Goal: Find contact information: Find contact information

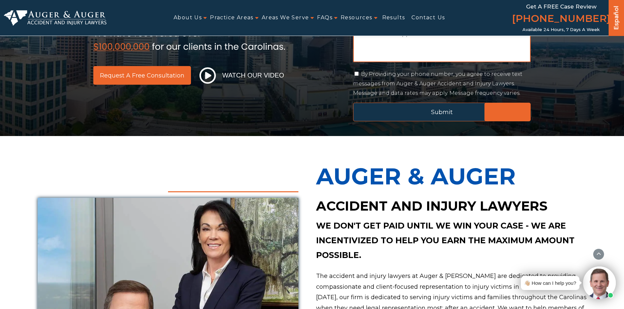
scroll to position [198, 0]
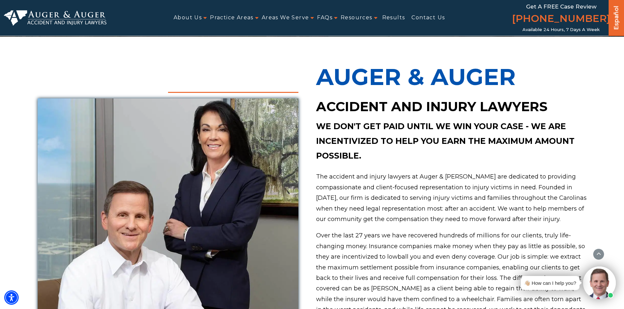
drag, startPoint x: 489, startPoint y: 105, endPoint x: 402, endPoint y: 100, distance: 87.3
drag, startPoint x: 333, startPoint y: 94, endPoint x: 312, endPoint y: 108, distance: 25.4
click at [332, 94] on p "Auger & Auger" at bounding box center [451, 76] width 270 height 41
click at [319, 106] on h2 "Accident and Injury Lawyers" at bounding box center [451, 107] width 270 height 18
click at [356, 108] on h2 "Accident and Injury Lawyers" at bounding box center [451, 107] width 270 height 18
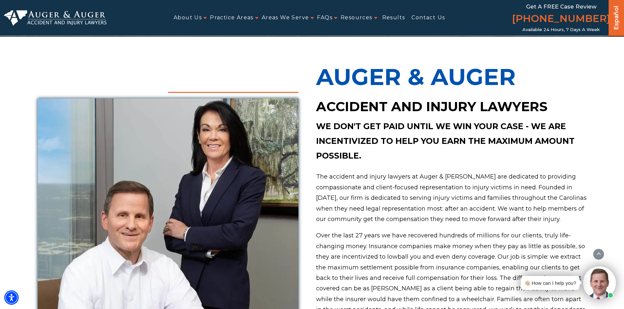
click at [427, 152] on p "We don't get paid until we win your case - we are incentivized to help you earn…" at bounding box center [451, 141] width 270 height 44
drag, startPoint x: 317, startPoint y: 106, endPoint x: 568, endPoint y: 109, distance: 251.2
click at [568, 109] on h2 "Accident and Injury Lawyers" at bounding box center [451, 107] width 270 height 18
copy h2 "Accident and Injury Lawyers"
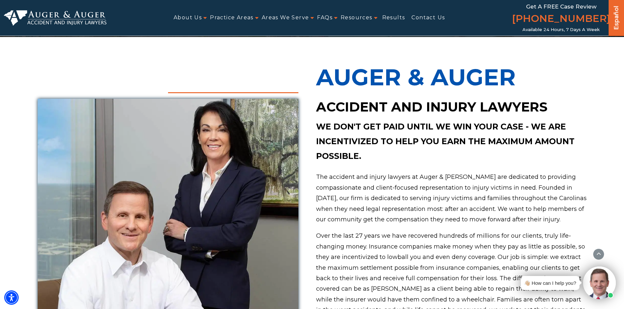
scroll to position [99, 0]
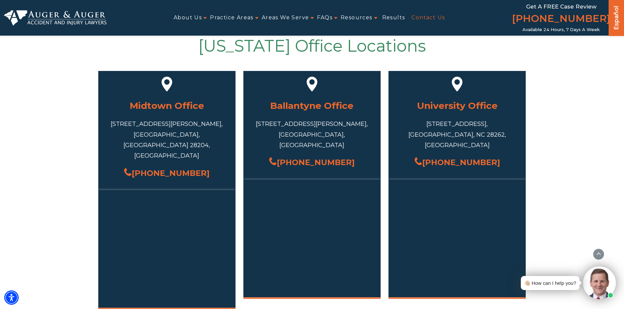
scroll to position [262, 0]
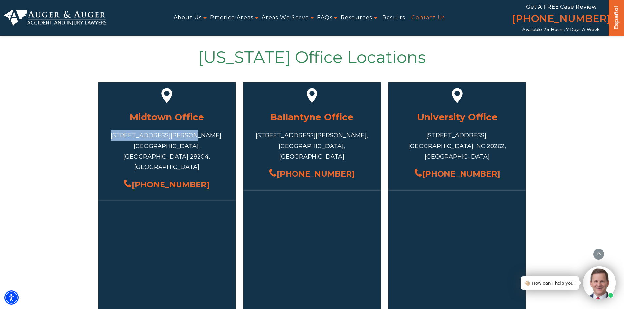
drag, startPoint x: 135, startPoint y: 134, endPoint x: 185, endPoint y: 136, distance: 50.8
click at [207, 139] on div "717 S Torrence St #101, Charlotte, NC 28204, USA" at bounding box center [167, 151] width 118 height 43
copy div "717 S Torrence St #101,"
drag, startPoint x: 130, startPoint y: 146, endPoint x: 157, endPoint y: 149, distance: 26.9
click at [157, 149] on div "717 S Torrence St #101, Charlotte, NC 28204, USA" at bounding box center [167, 151] width 118 height 43
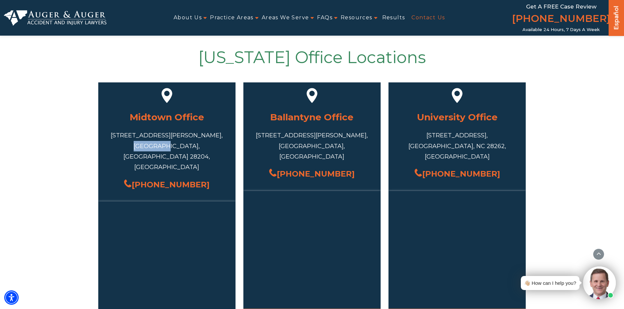
copy div "Charlotte"
drag, startPoint x: 171, startPoint y: 146, endPoint x: 187, endPoint y: 147, distance: 16.1
click at [187, 147] on div "717 S Torrence St #101, Charlotte, NC 28204, USA" at bounding box center [167, 151] width 118 height 43
copy div "28204"
drag, startPoint x: 200, startPoint y: 163, endPoint x: 145, endPoint y: 164, distance: 55.7
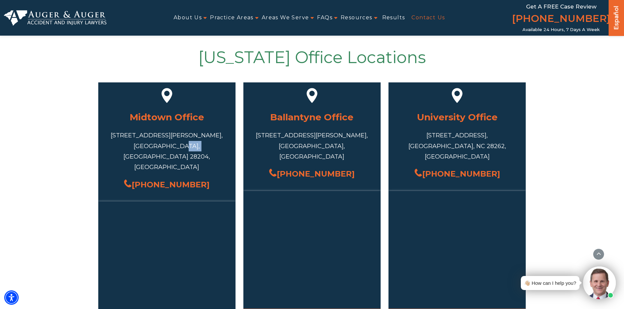
click at [145, 178] on div "[PHONE_NUMBER]" at bounding box center [167, 185] width 118 height 14
copy link "[PHONE_NUMBER]"
